Goal: Task Accomplishment & Management: Use online tool/utility

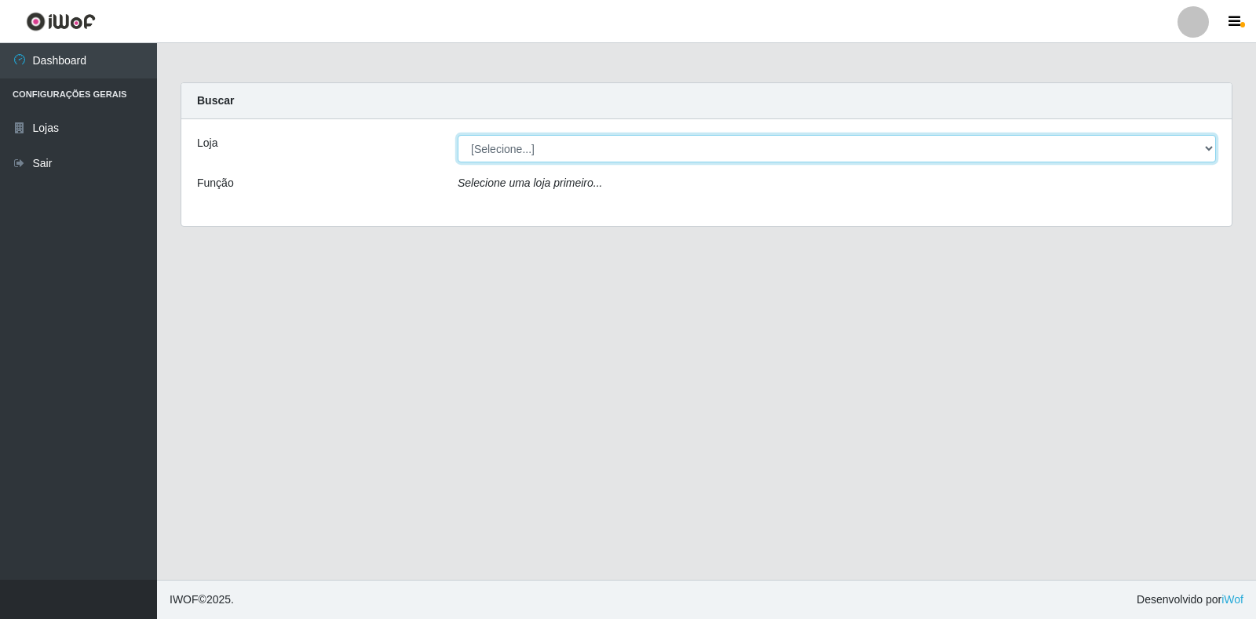
click at [1183, 149] on select "[Selecione...] Extrabom - Loja 18 Goiabeiras" at bounding box center [837, 148] width 758 height 27
select select "501"
click at [458, 135] on select "[Selecione...] Extrabom - Loja 18 Goiabeiras" at bounding box center [837, 148] width 758 height 27
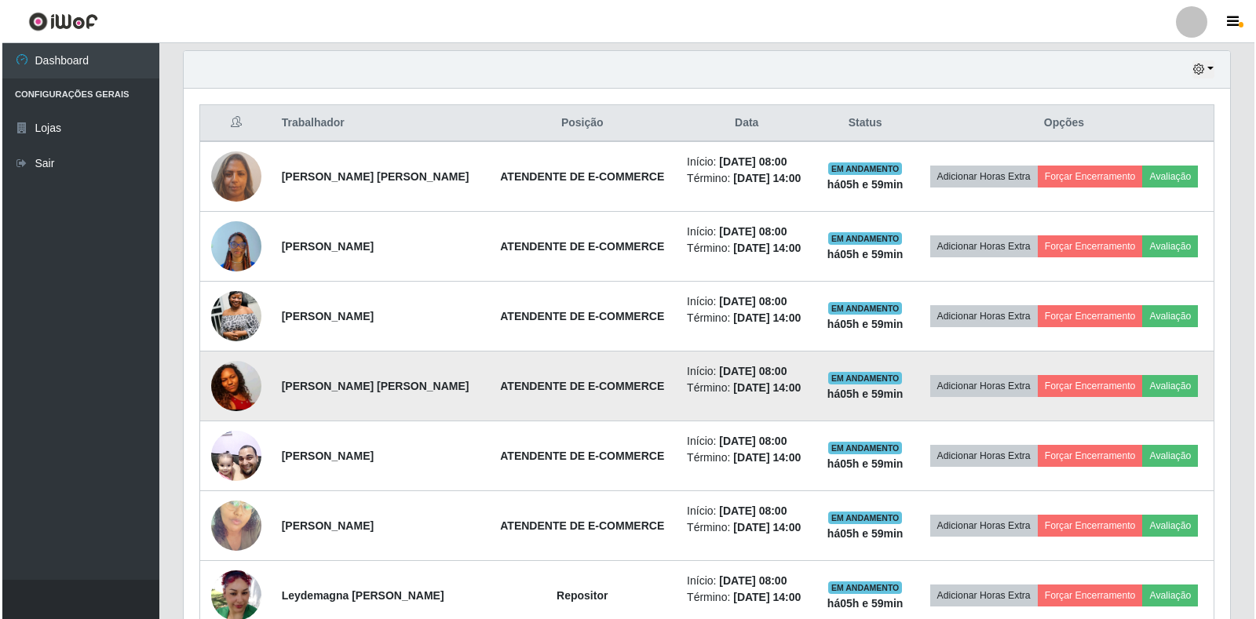
scroll to position [637, 0]
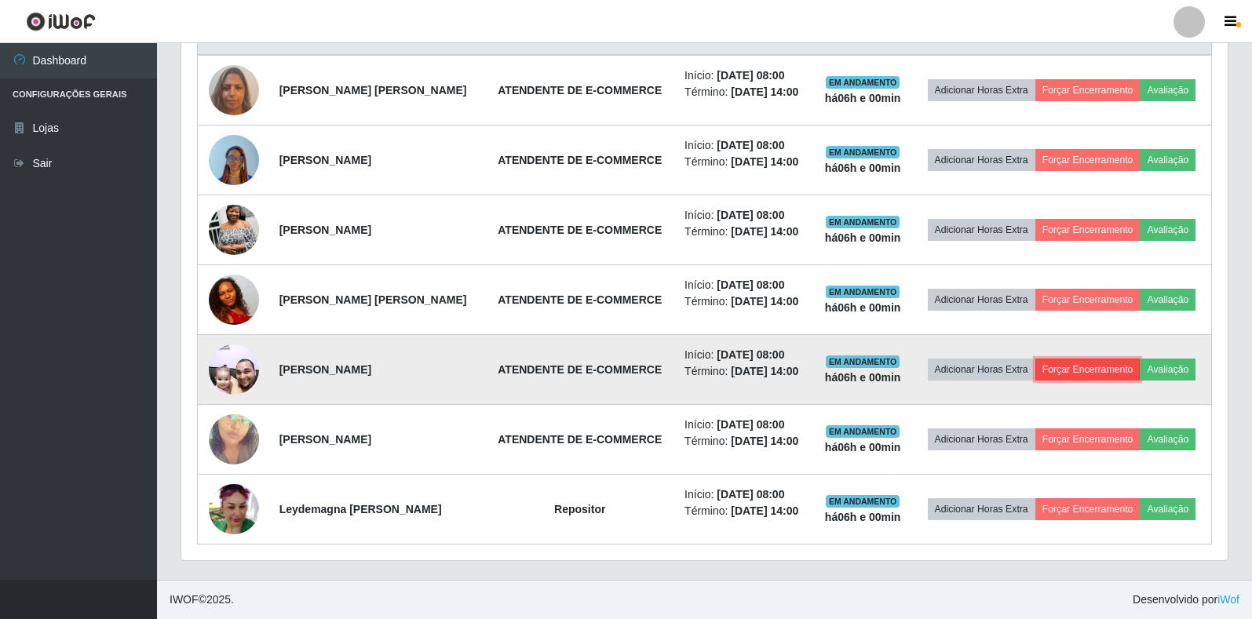
click at [1131, 381] on button "Forçar Encerramento" at bounding box center [1088, 370] width 105 height 22
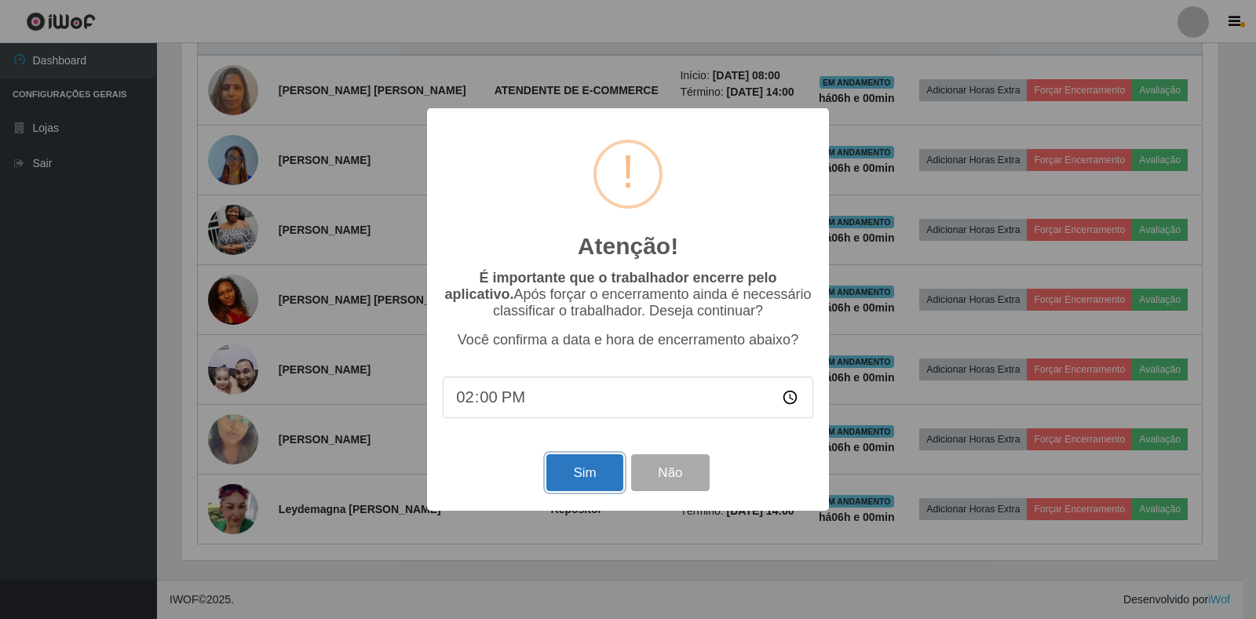
click at [587, 476] on button "Sim" at bounding box center [584, 473] width 76 height 37
click at [586, 476] on div "Atenção! × É importante que o trabalhador encerre pelo aplicativo. Após forçar …" at bounding box center [628, 309] width 402 height 403
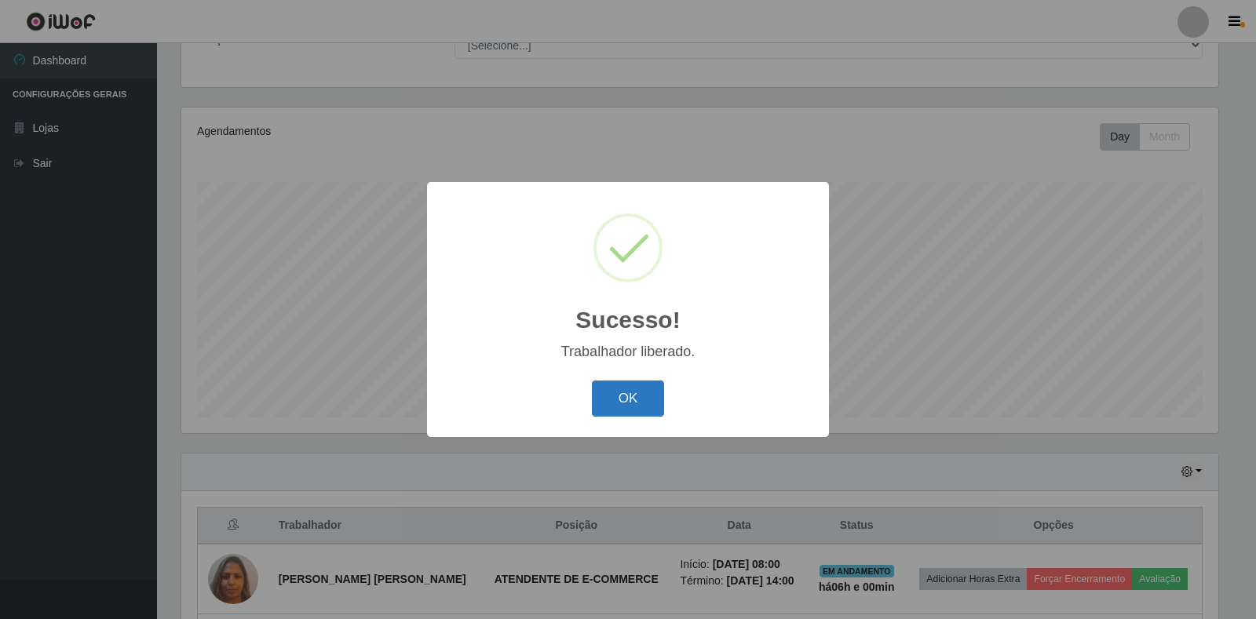
click at [628, 394] on button "OK" at bounding box center [628, 399] width 73 height 37
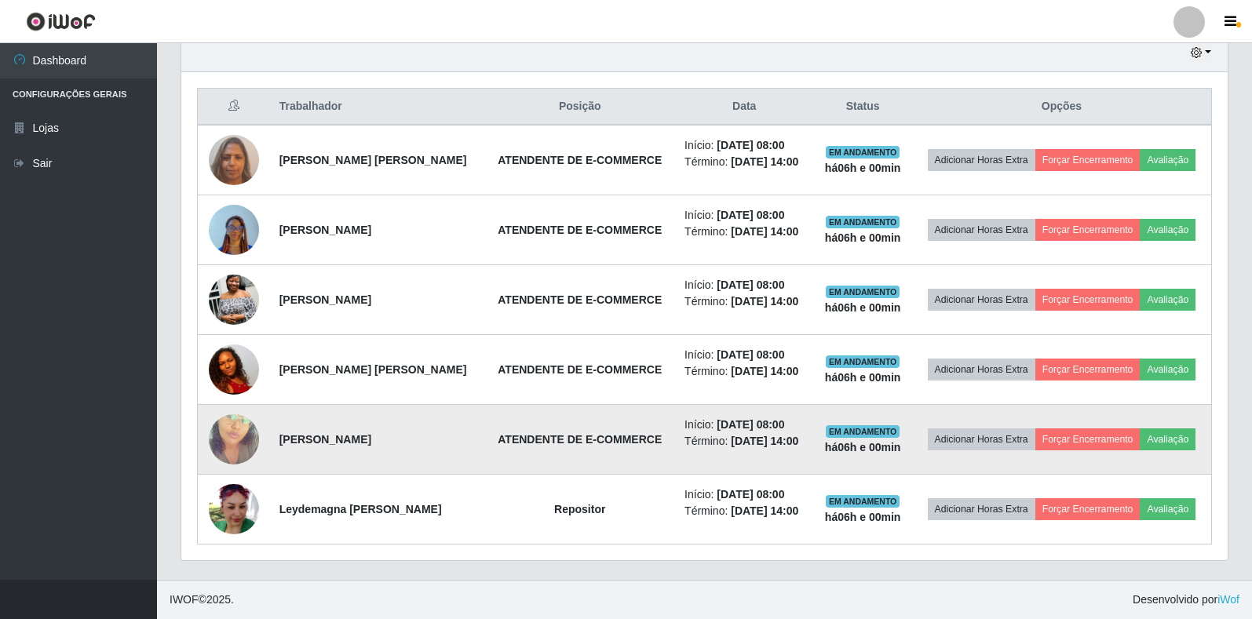
scroll to position [634, 0]
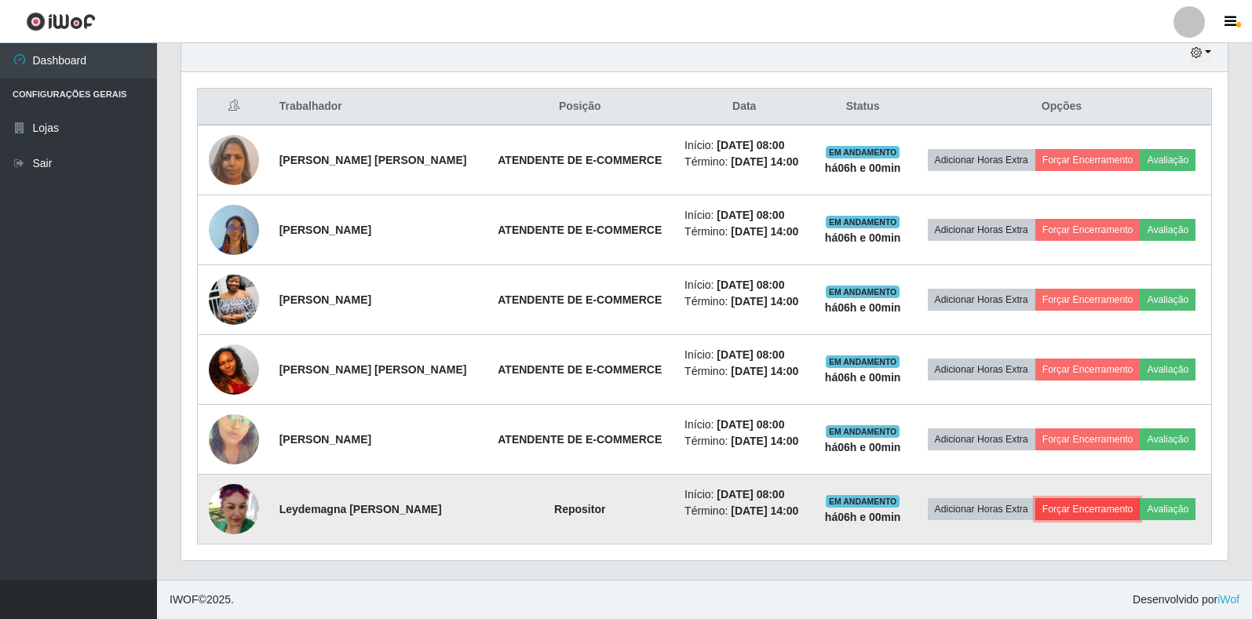
click at [1117, 499] on button "Forçar Encerramento" at bounding box center [1088, 510] width 105 height 22
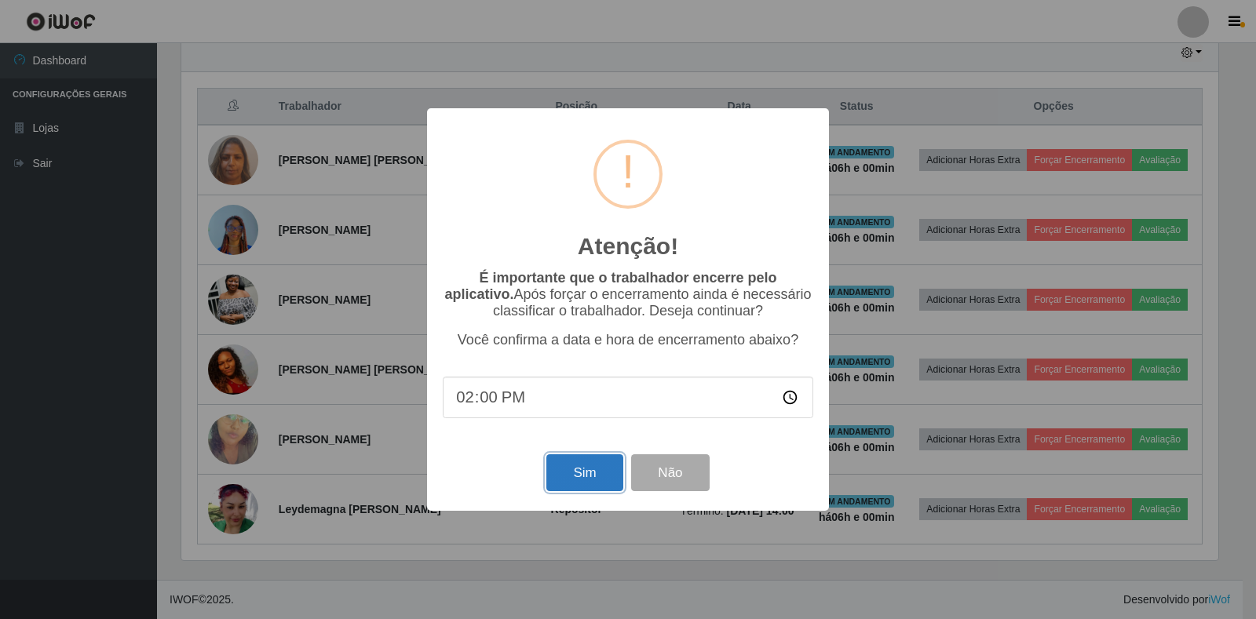
click at [606, 482] on button "Sim" at bounding box center [584, 473] width 76 height 37
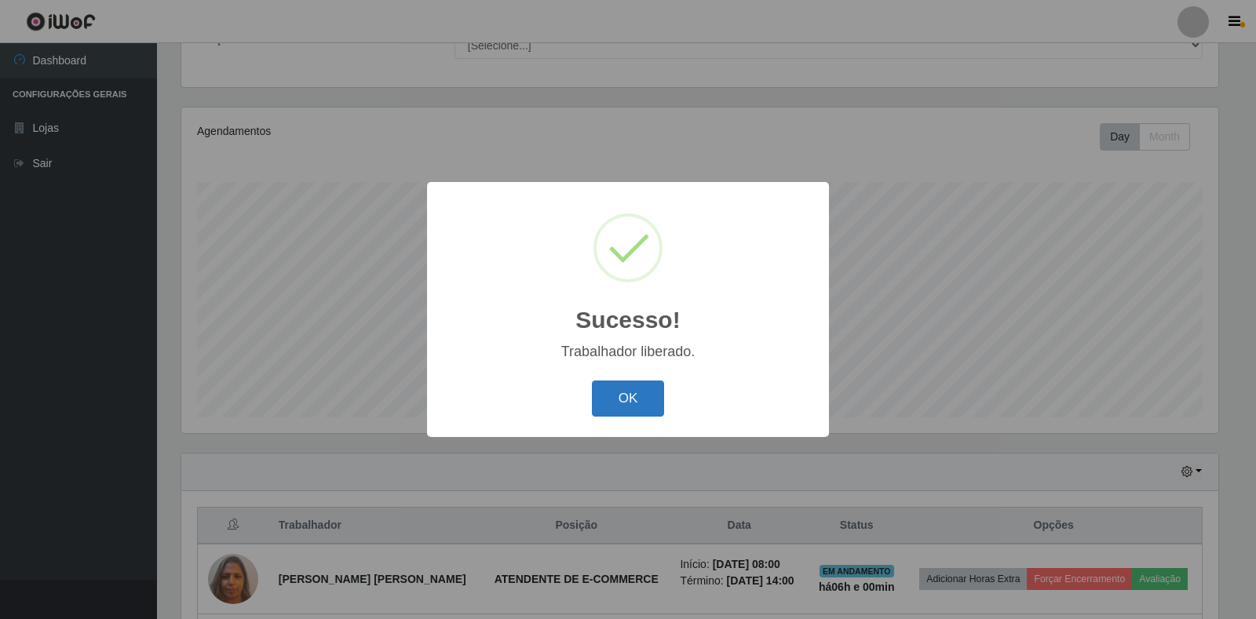
click at [629, 395] on button "OK" at bounding box center [628, 399] width 73 height 37
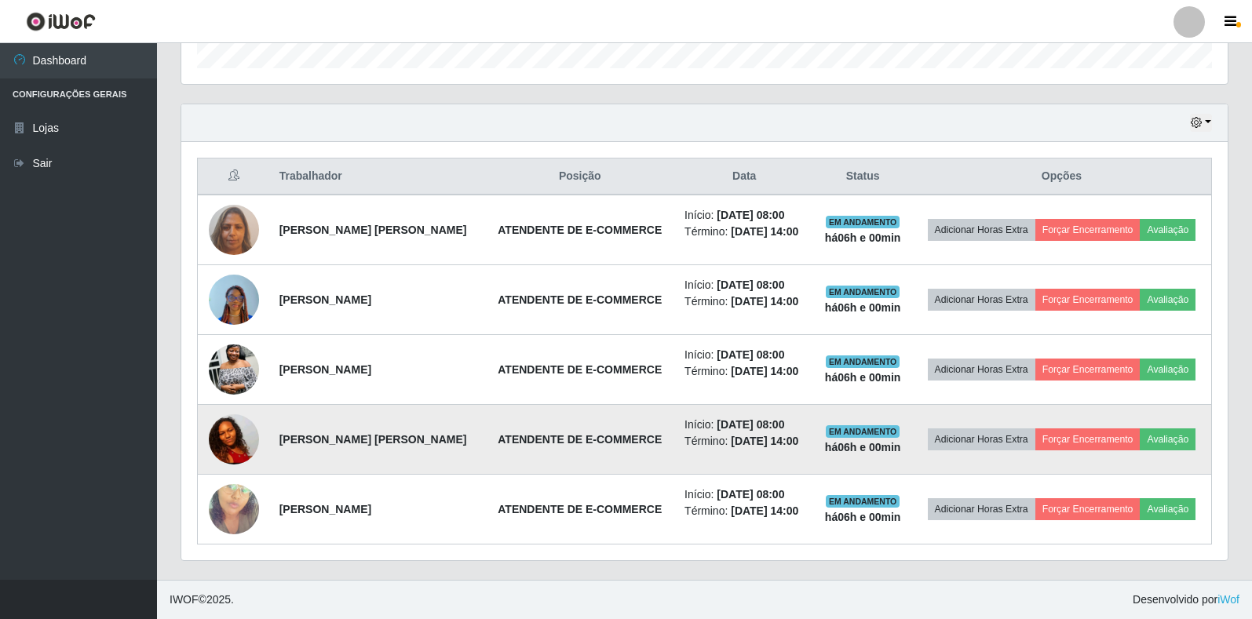
scroll to position [552, 0]
click at [1141, 429] on button "Forçar Encerramento" at bounding box center [1088, 440] width 105 height 22
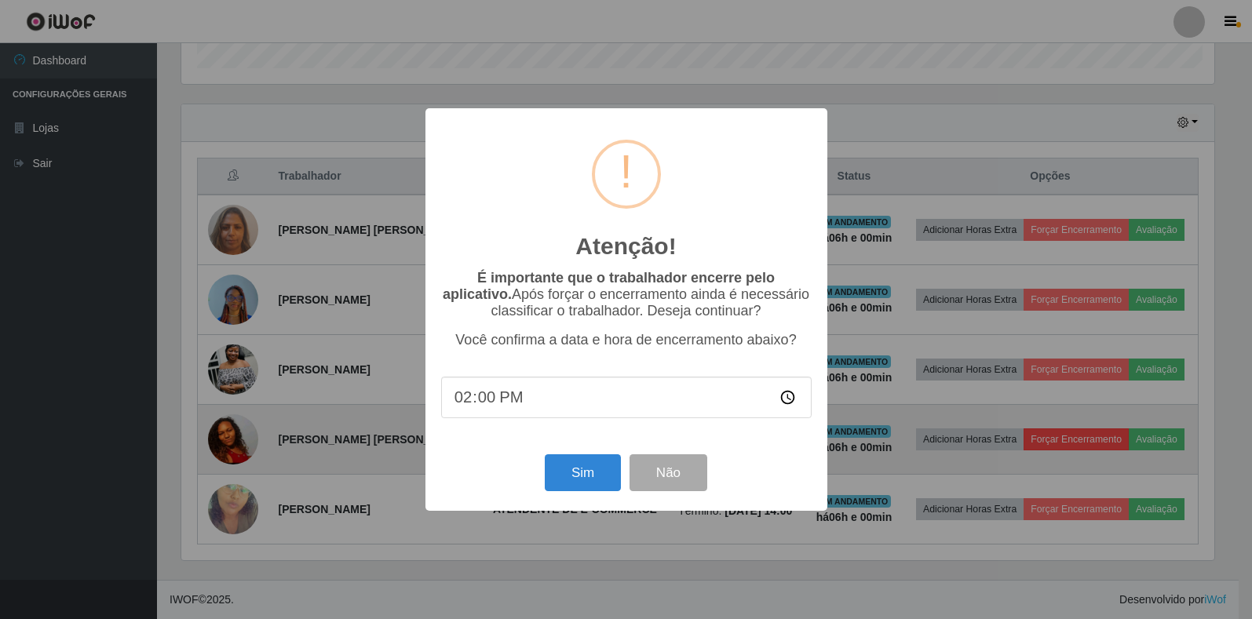
scroll to position [326, 1037]
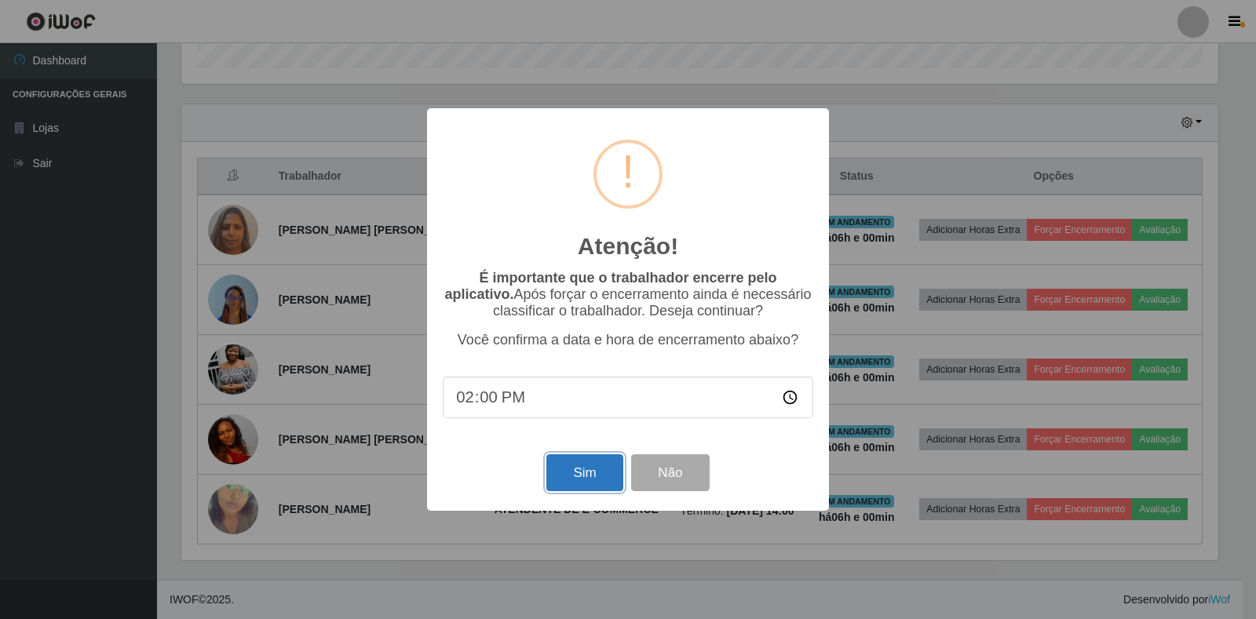
click at [568, 475] on button "Sim" at bounding box center [584, 473] width 76 height 37
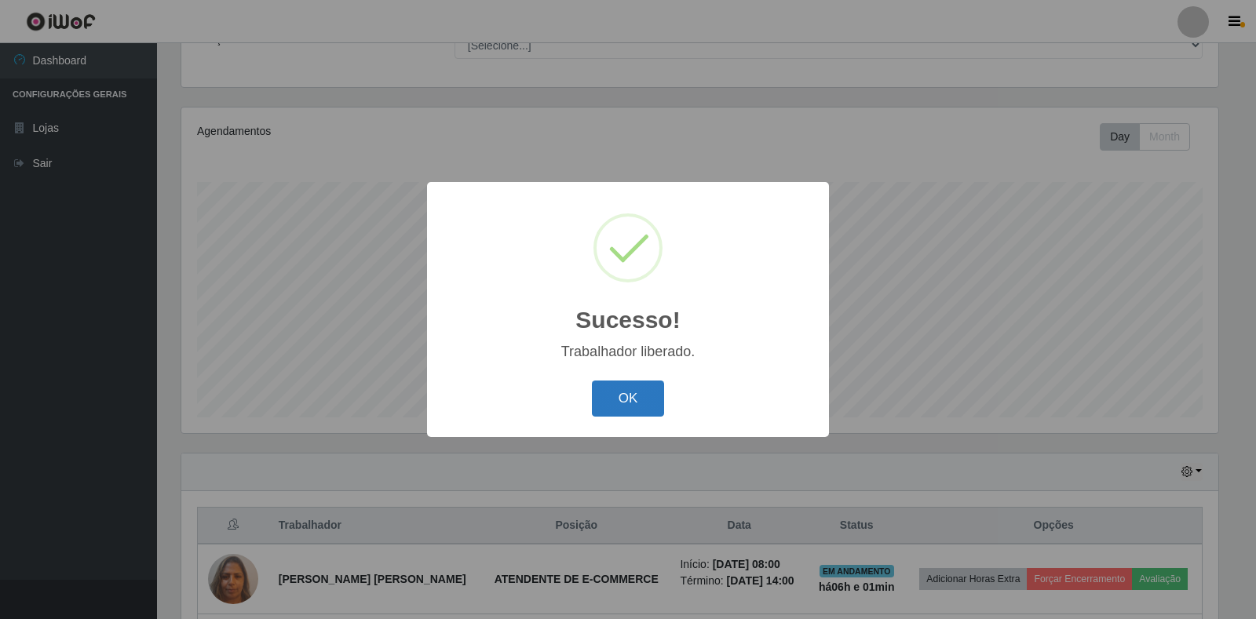
click at [620, 406] on button "OK" at bounding box center [628, 399] width 73 height 37
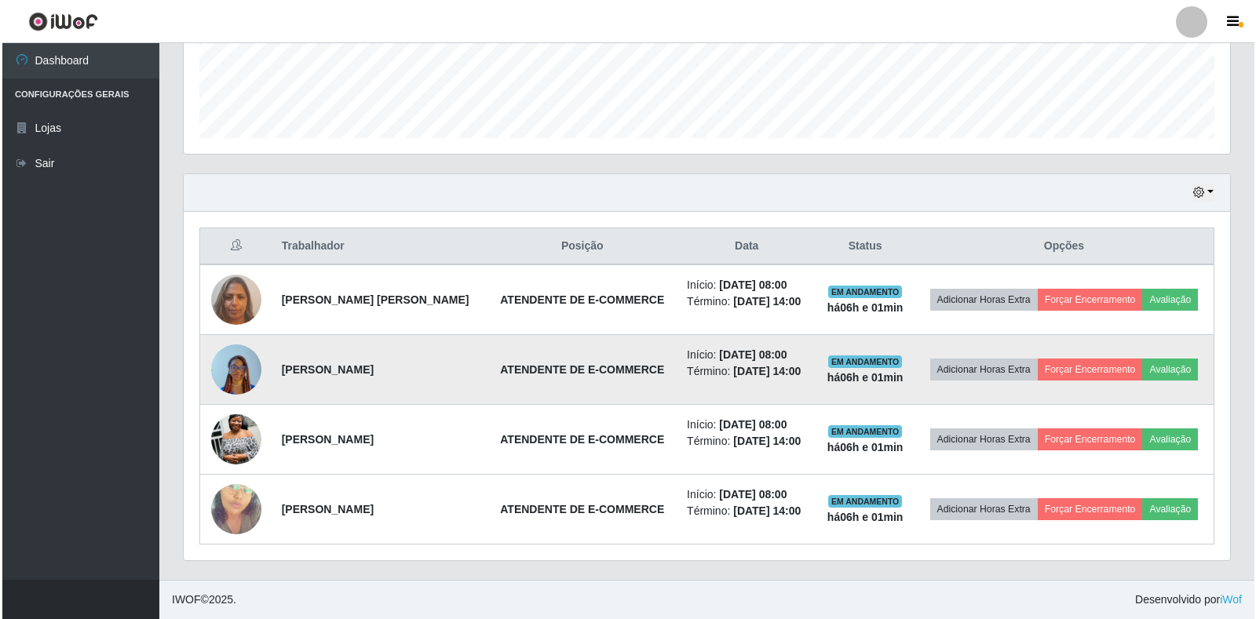
scroll to position [458, 0]
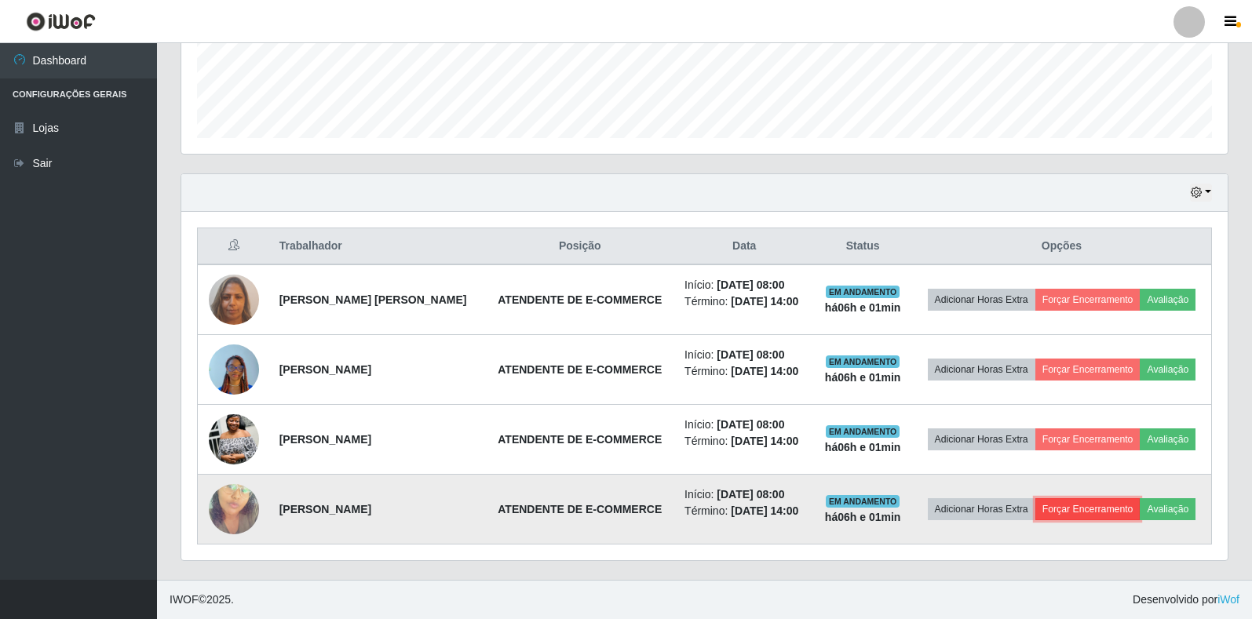
click at [1102, 509] on button "Forçar Encerramento" at bounding box center [1088, 510] width 105 height 22
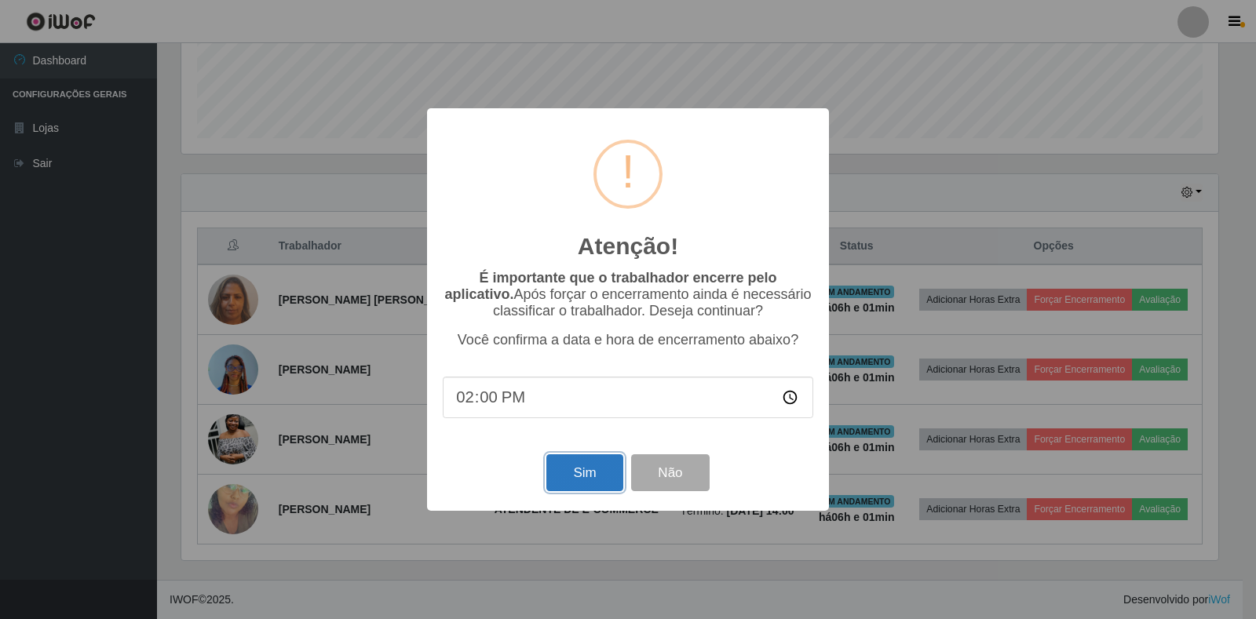
click at [571, 485] on button "Sim" at bounding box center [584, 473] width 76 height 37
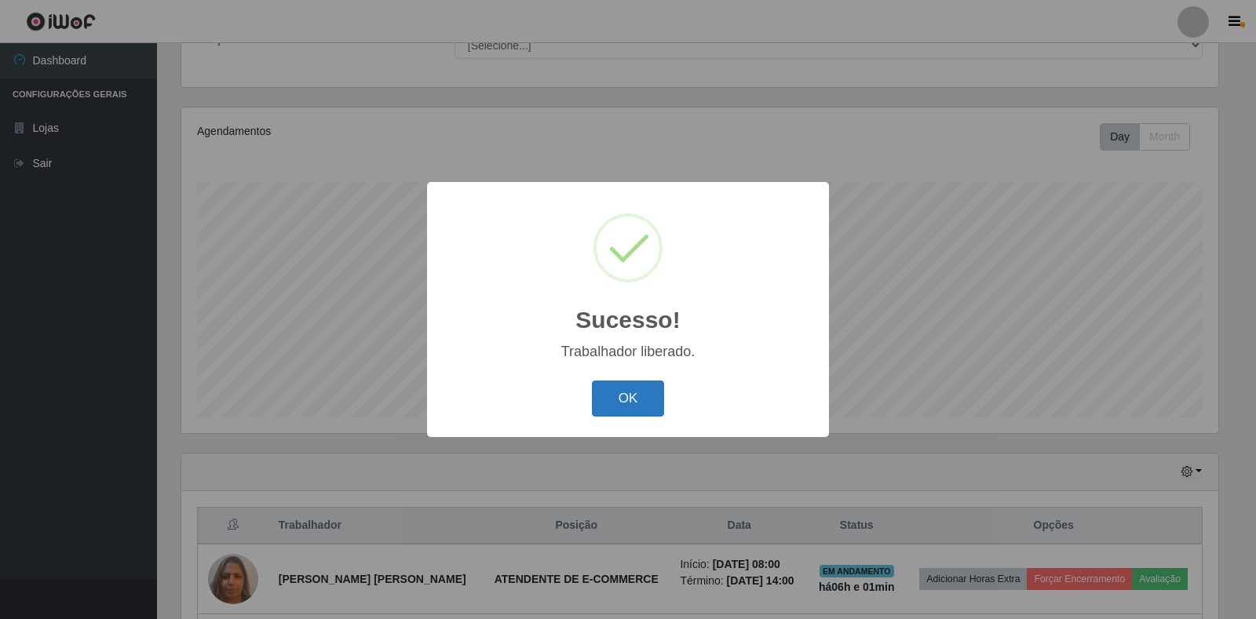
click at [620, 411] on button "OK" at bounding box center [628, 399] width 73 height 37
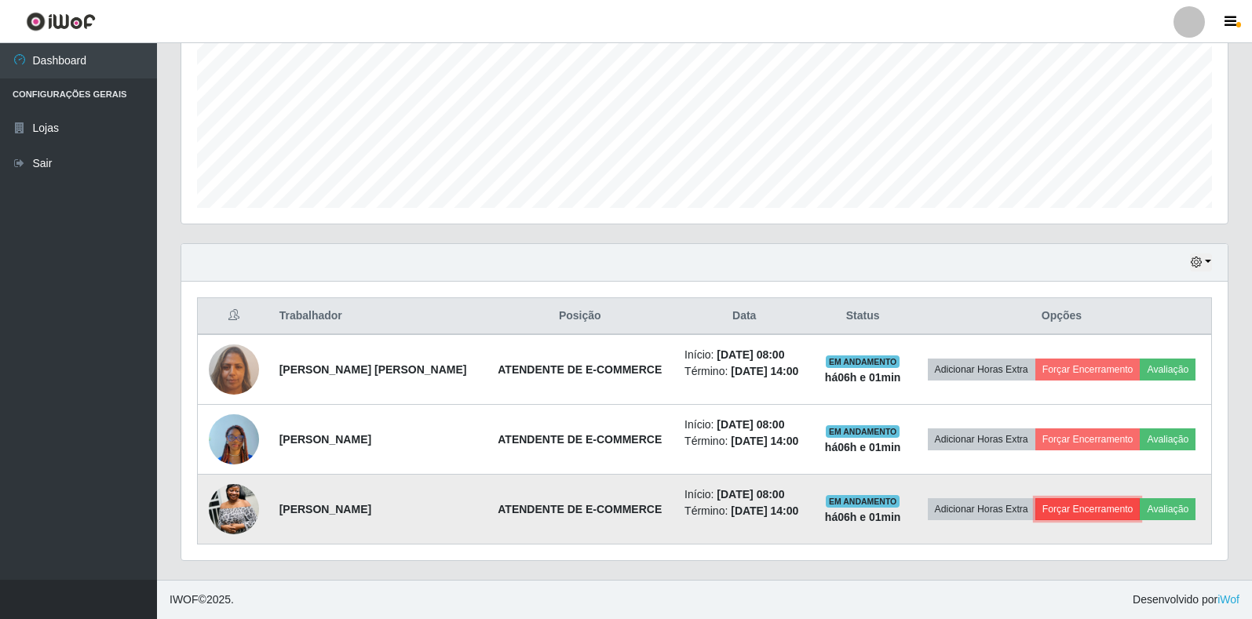
click at [1132, 499] on button "Forçar Encerramento" at bounding box center [1088, 510] width 105 height 22
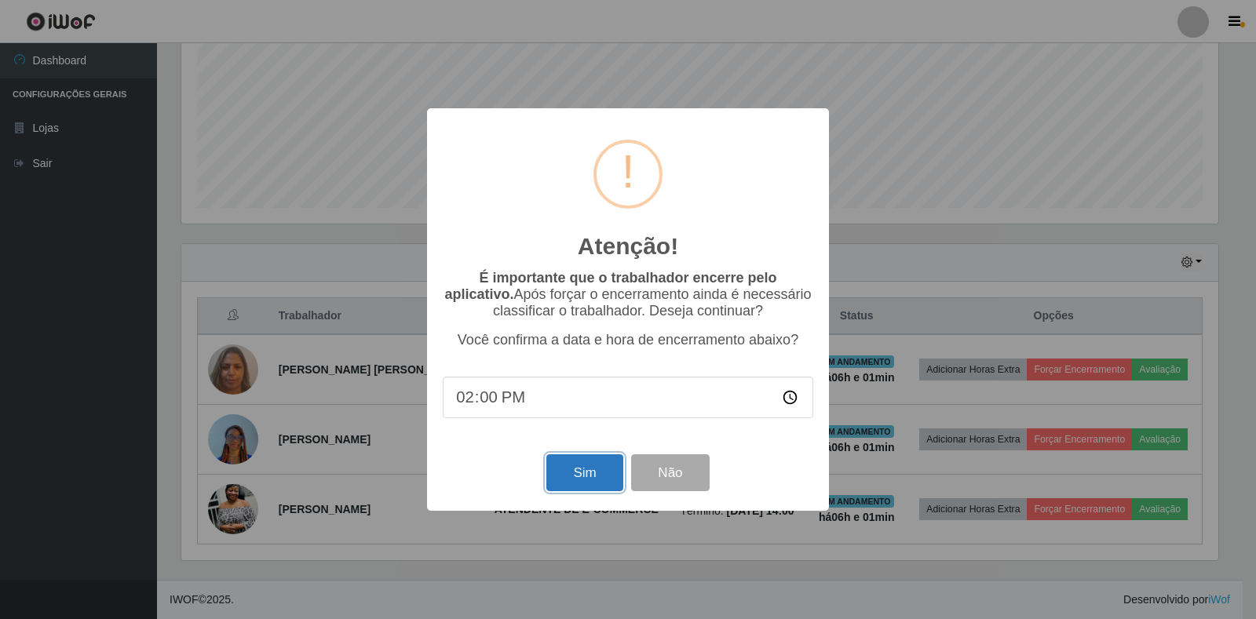
click at [585, 477] on button "Sim" at bounding box center [584, 473] width 76 height 37
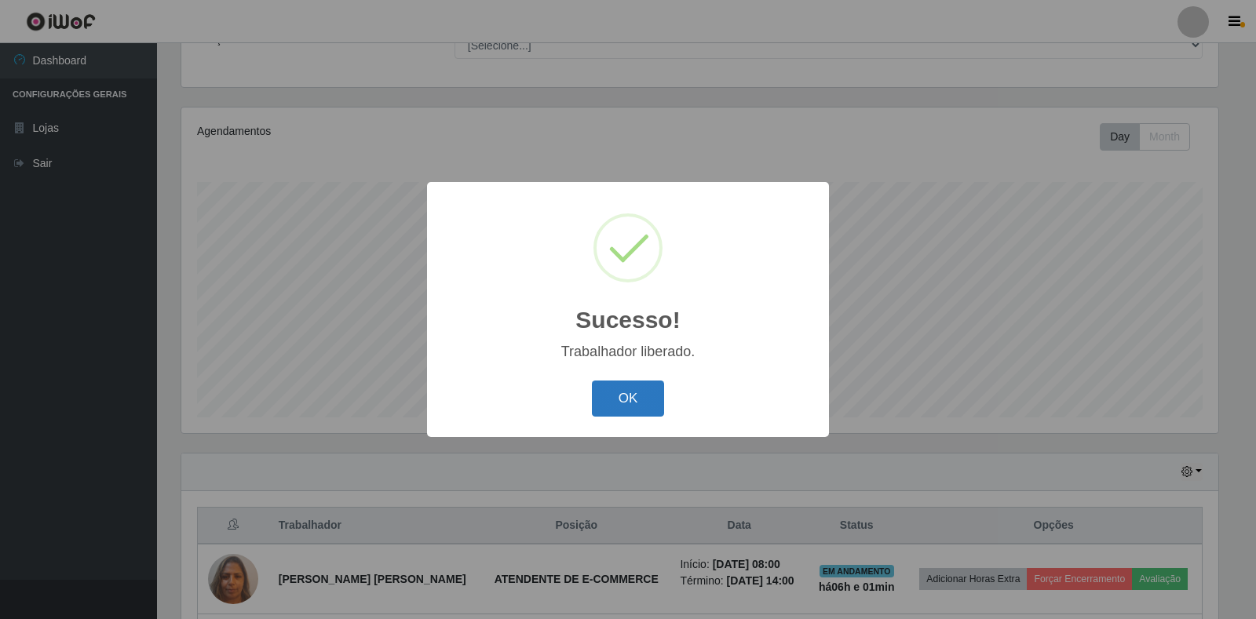
click at [625, 399] on button "OK" at bounding box center [628, 399] width 73 height 37
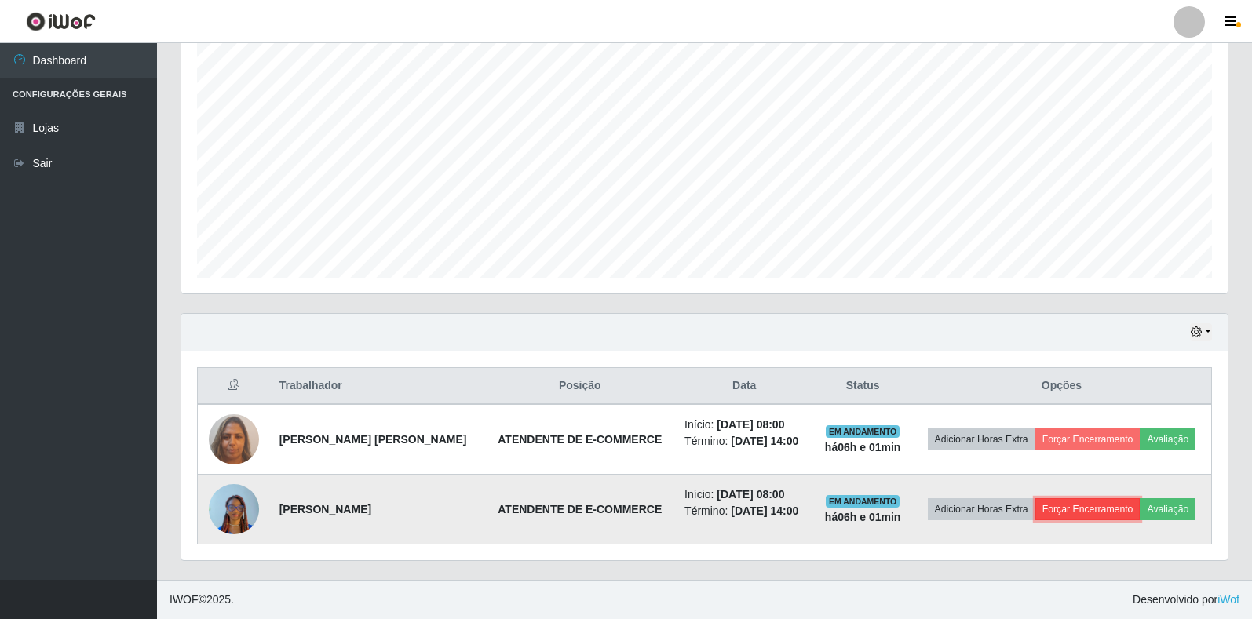
click at [1064, 517] on button "Forçar Encerramento" at bounding box center [1088, 510] width 105 height 22
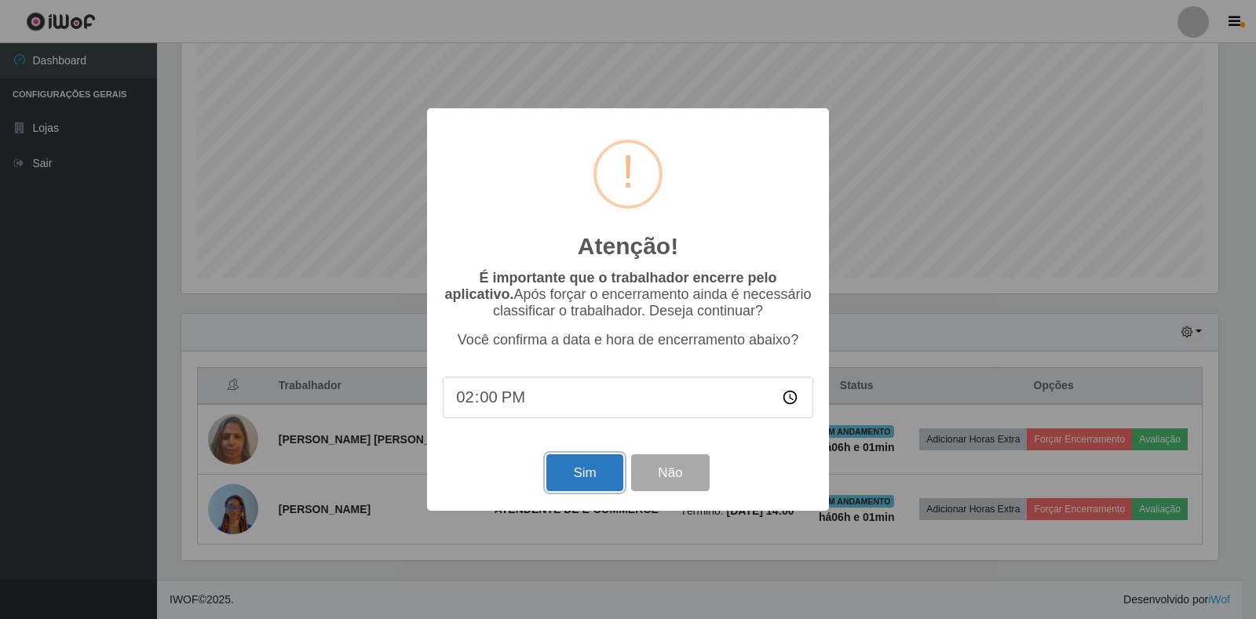
click at [576, 462] on button "Sim" at bounding box center [584, 473] width 76 height 37
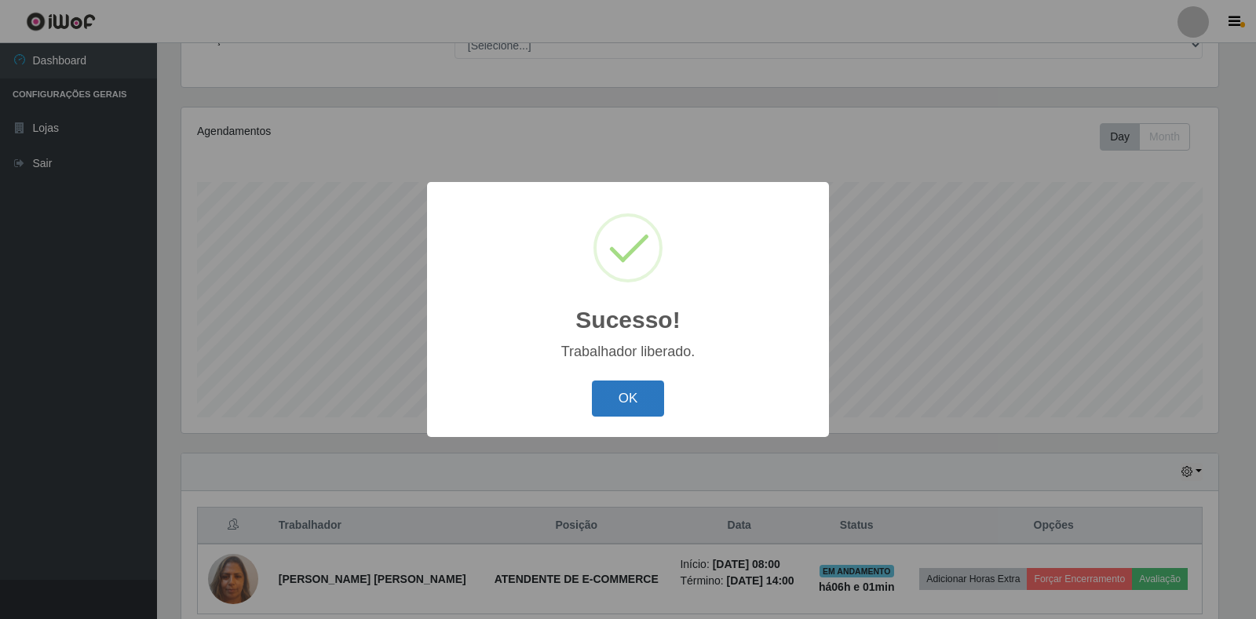
click at [631, 397] on button "OK" at bounding box center [628, 399] width 73 height 37
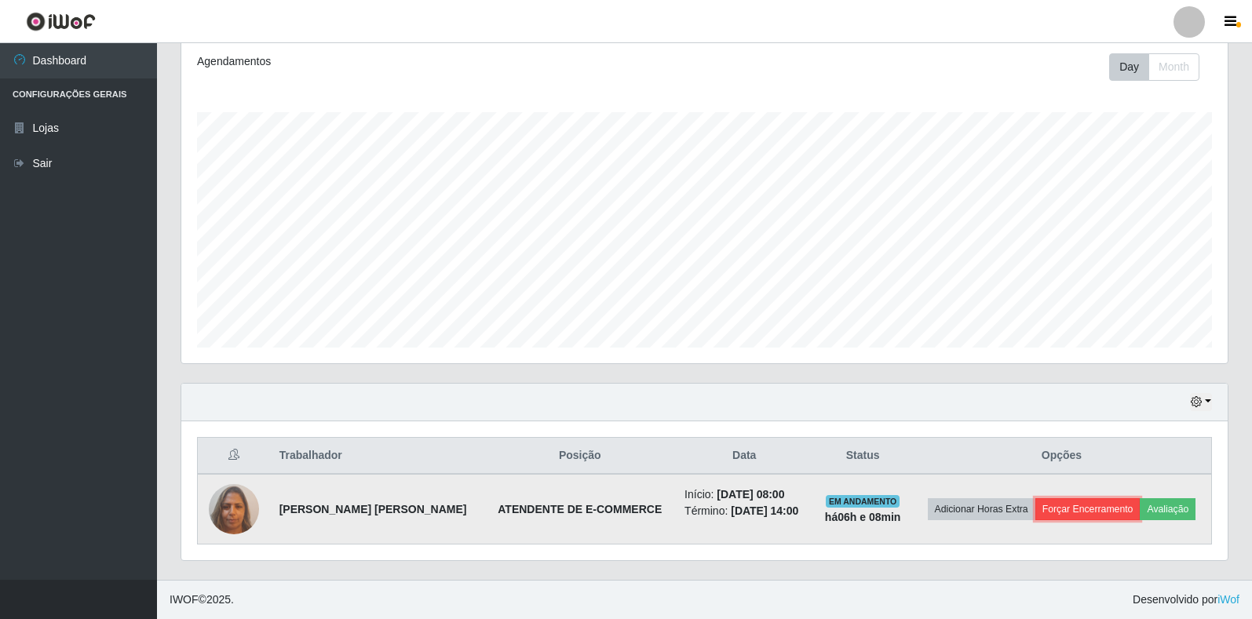
click at [1095, 510] on button "Forçar Encerramento" at bounding box center [1088, 510] width 105 height 22
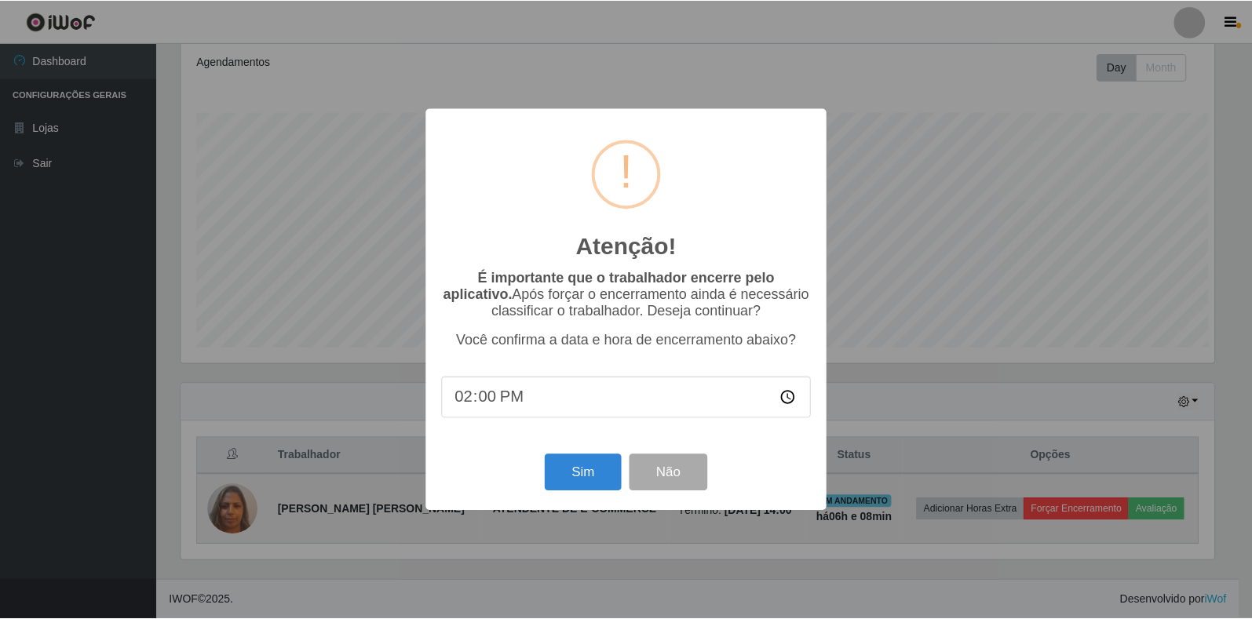
scroll to position [326, 1037]
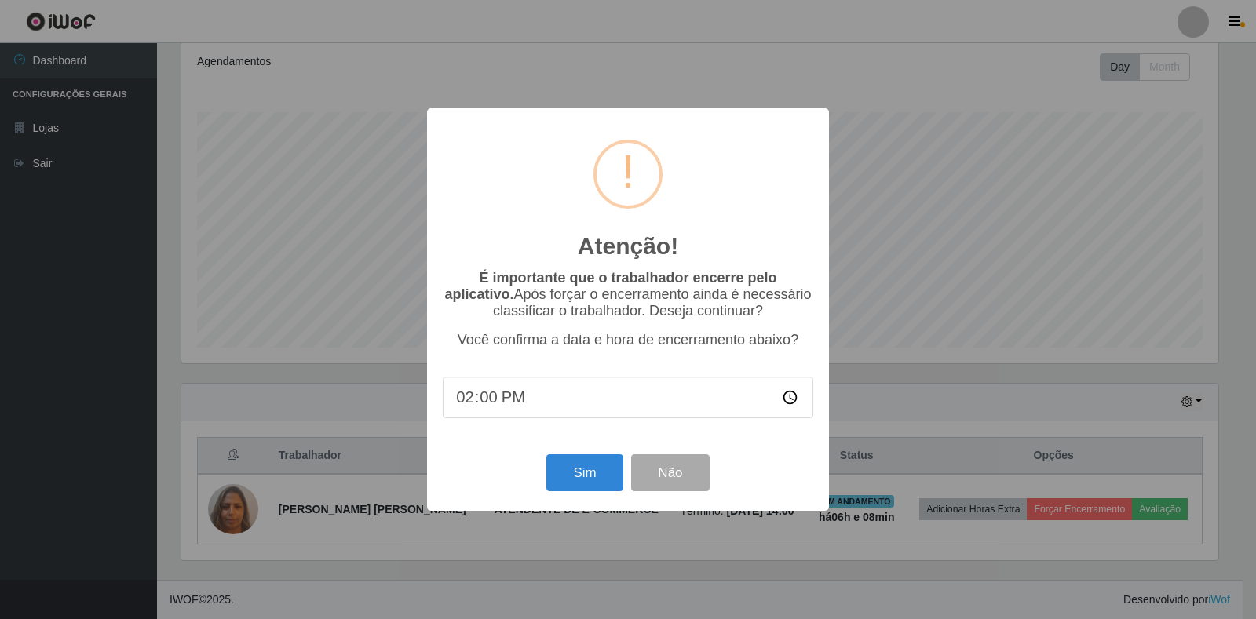
click at [502, 400] on input "14:00" at bounding box center [628, 398] width 371 height 42
click at [494, 401] on input "14:00" at bounding box center [628, 398] width 371 height 42
click at [597, 481] on button "Sim" at bounding box center [584, 473] width 76 height 37
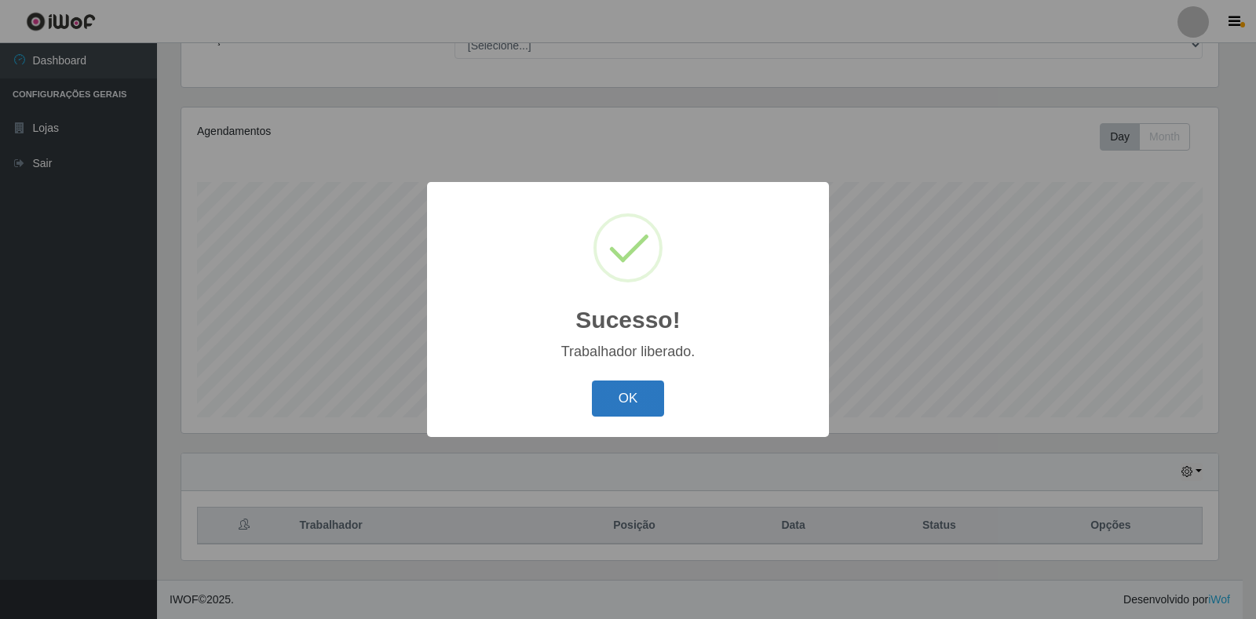
click at [633, 411] on button "OK" at bounding box center [628, 399] width 73 height 37
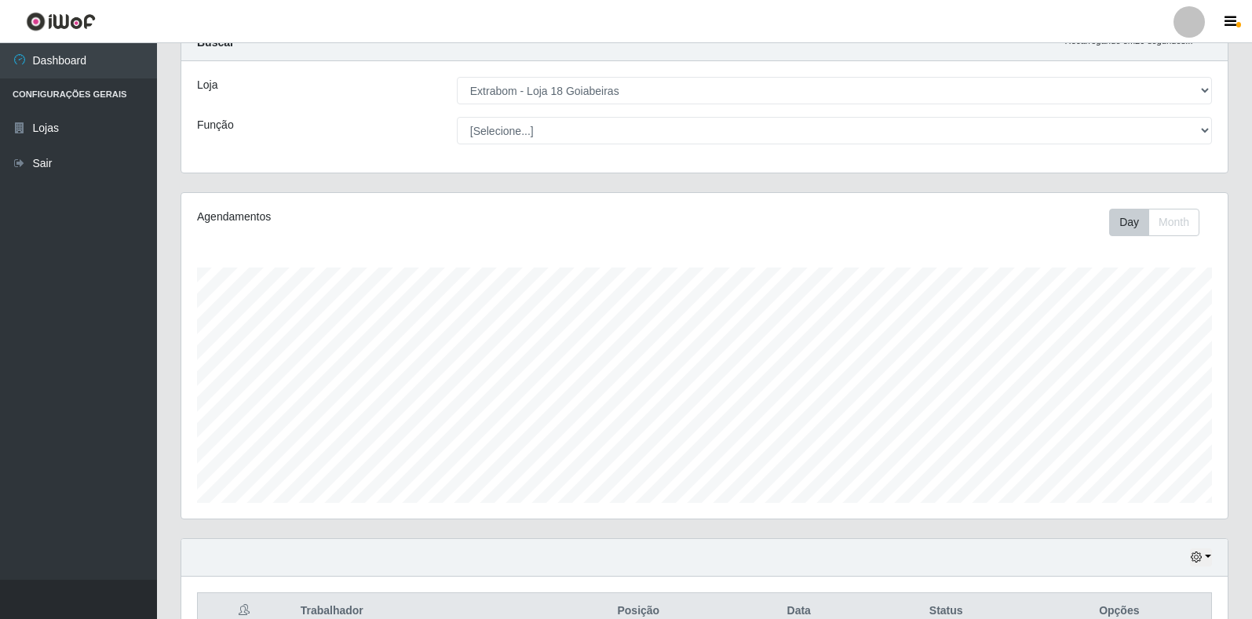
scroll to position [0, 0]
